Goal: Find specific page/section: Find specific page/section

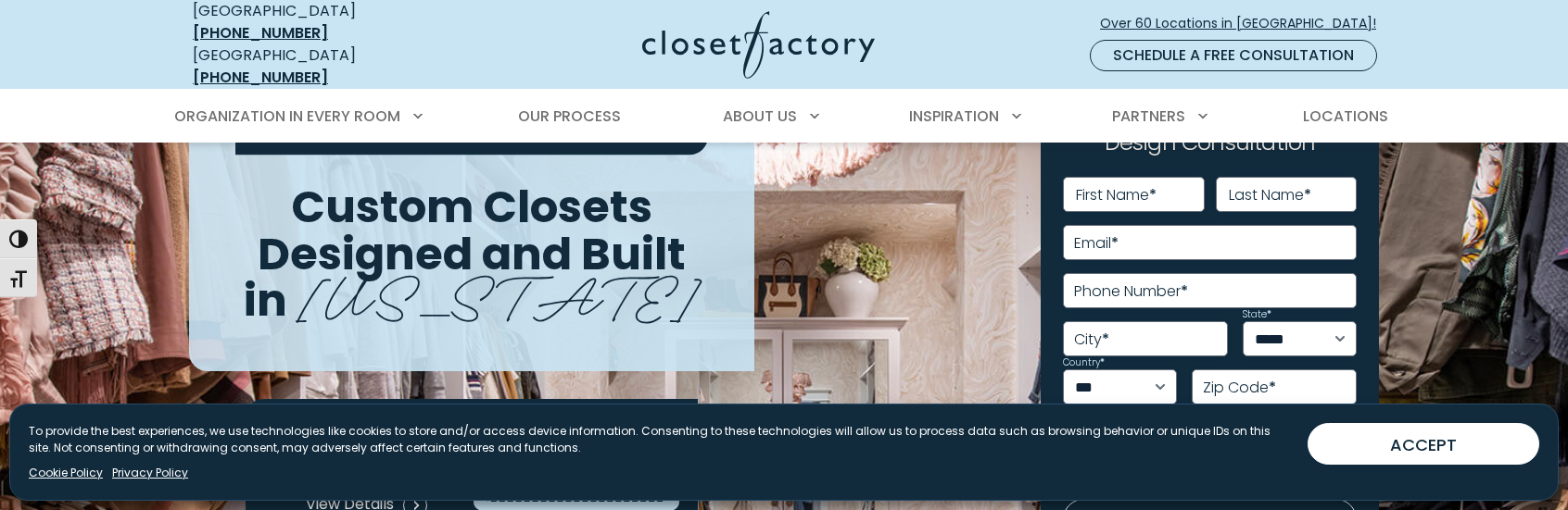
scroll to position [93, 0]
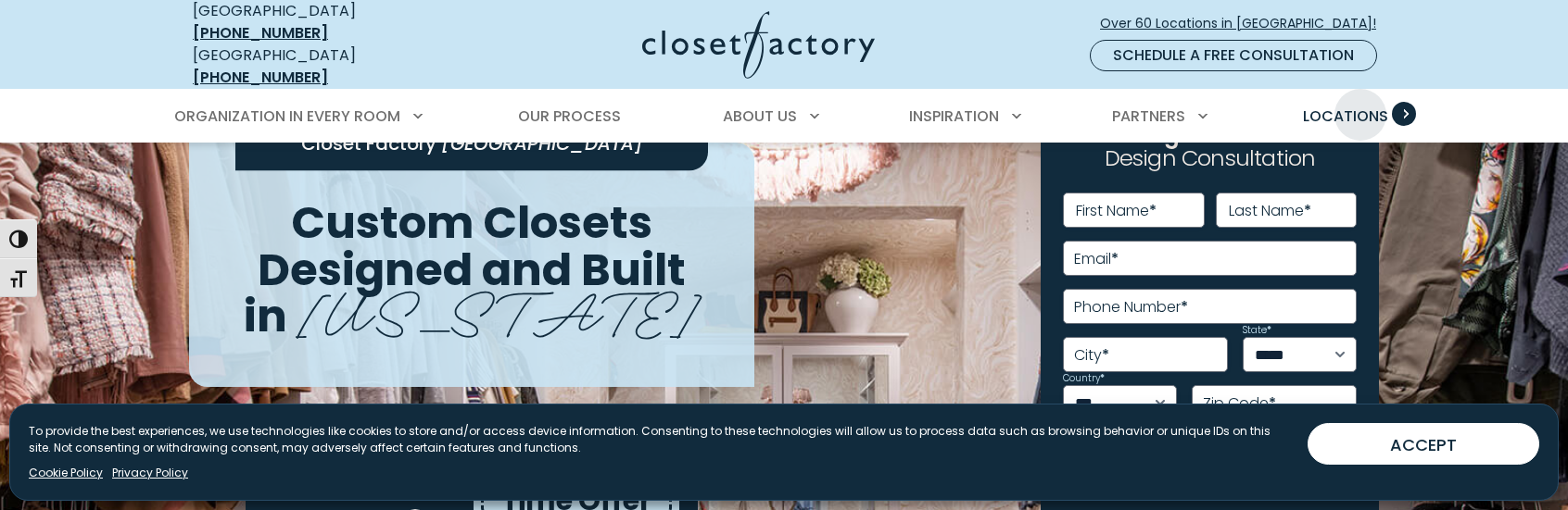
click at [1360, 106] on span "Locations" at bounding box center [1346, 116] width 85 height 22
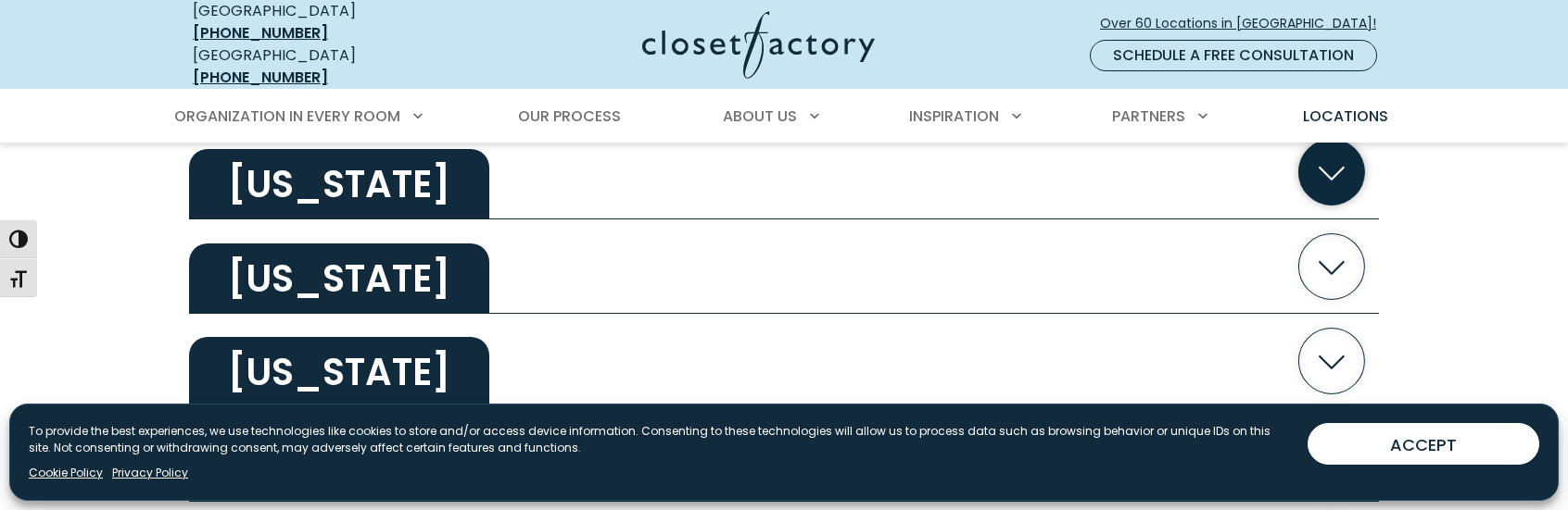
scroll to position [648, 0]
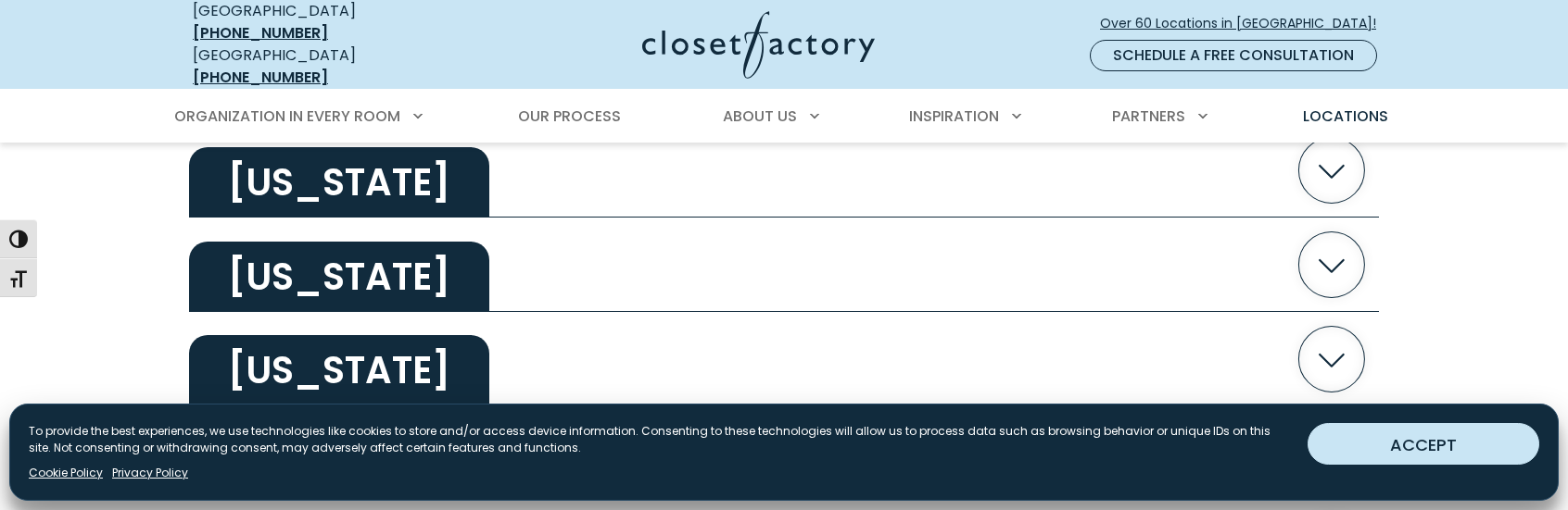
click at [1403, 441] on button "ACCEPT" at bounding box center [1423, 443] width 232 height 42
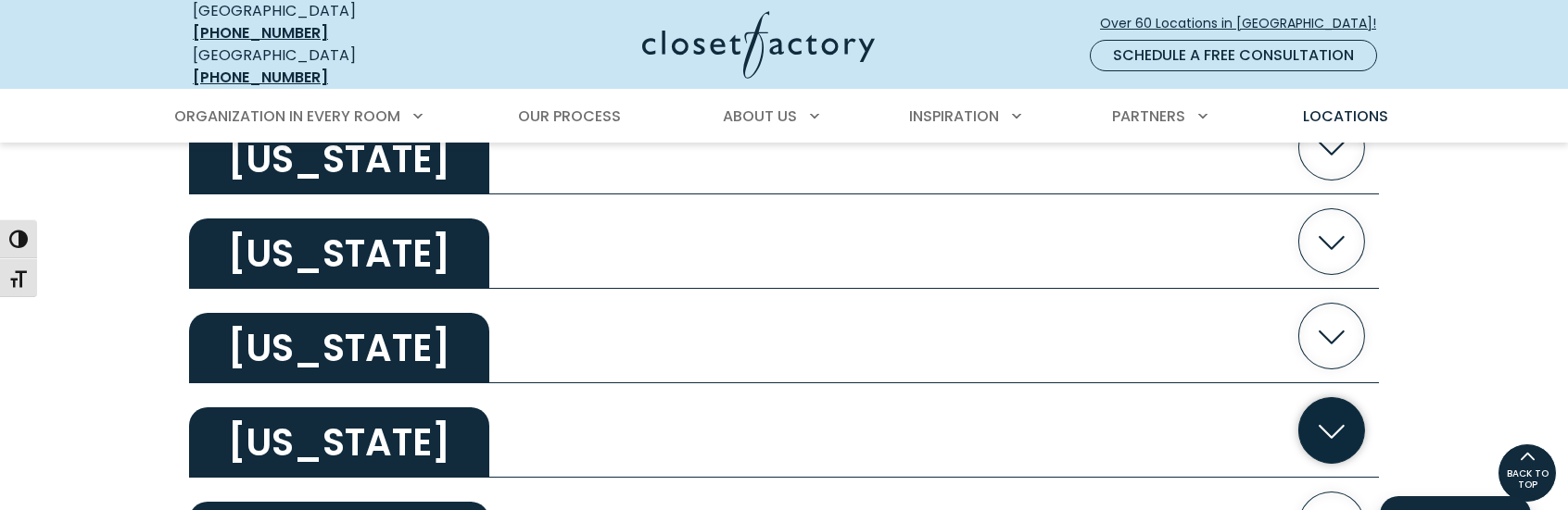
scroll to position [926, 0]
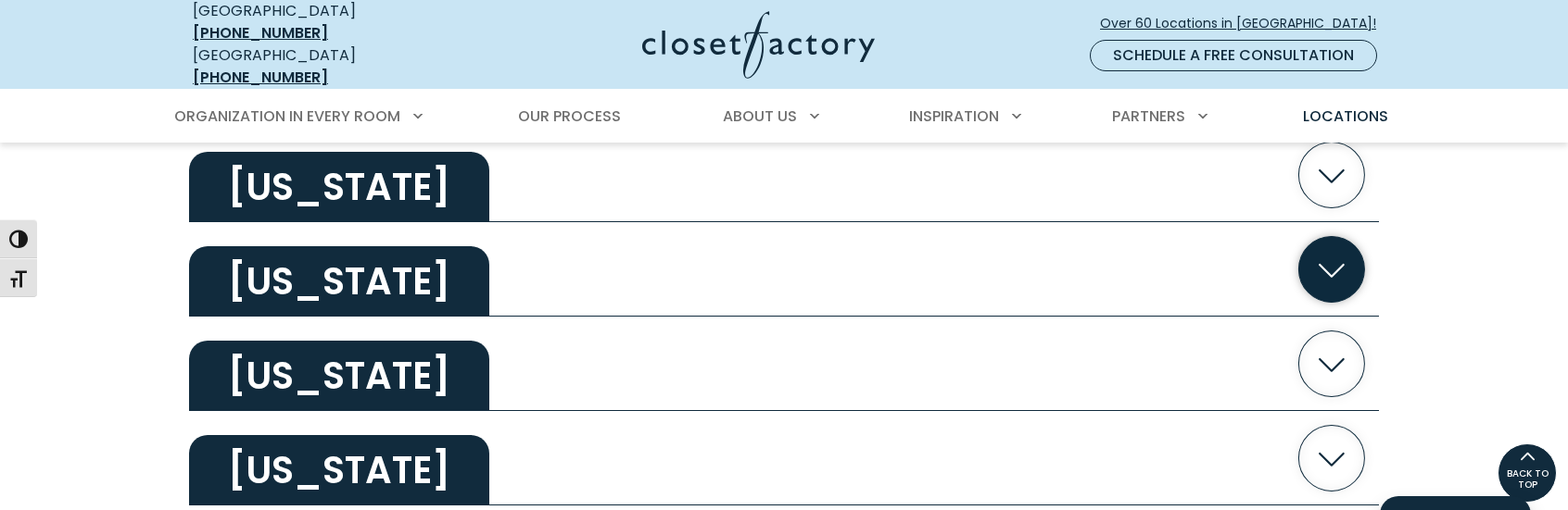
click at [500, 273] on button "[US_STATE]" at bounding box center [784, 269] width 1190 height 95
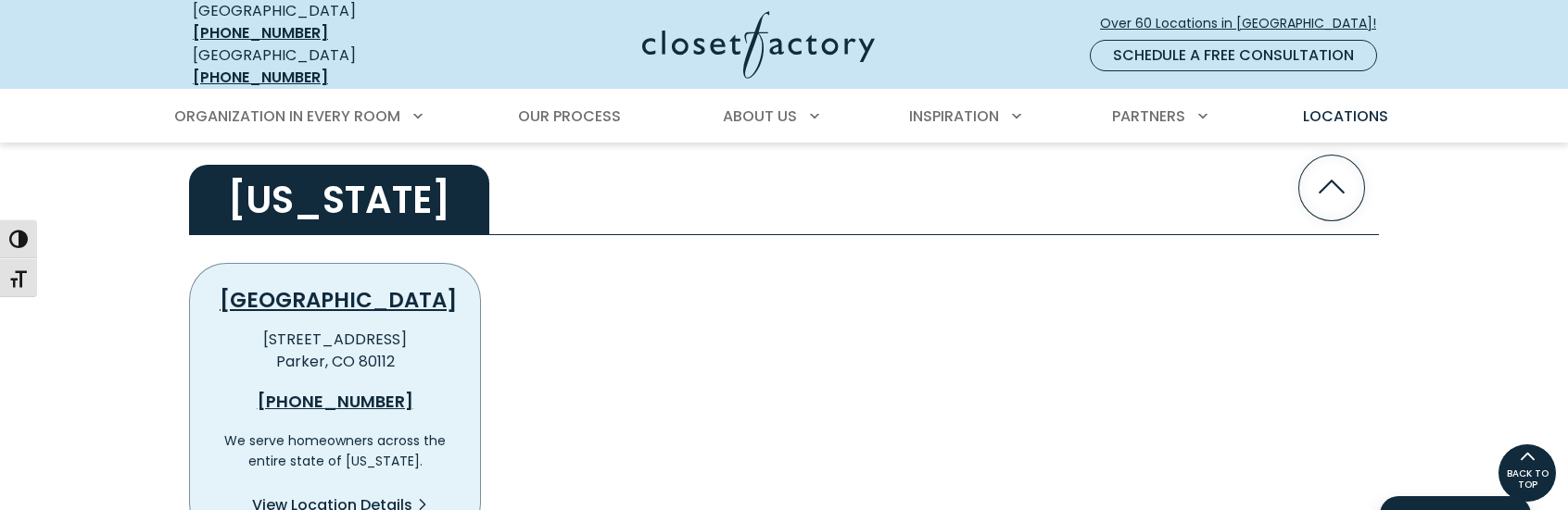
scroll to position [1112, 0]
